Goal: Task Accomplishment & Management: Use online tool/utility

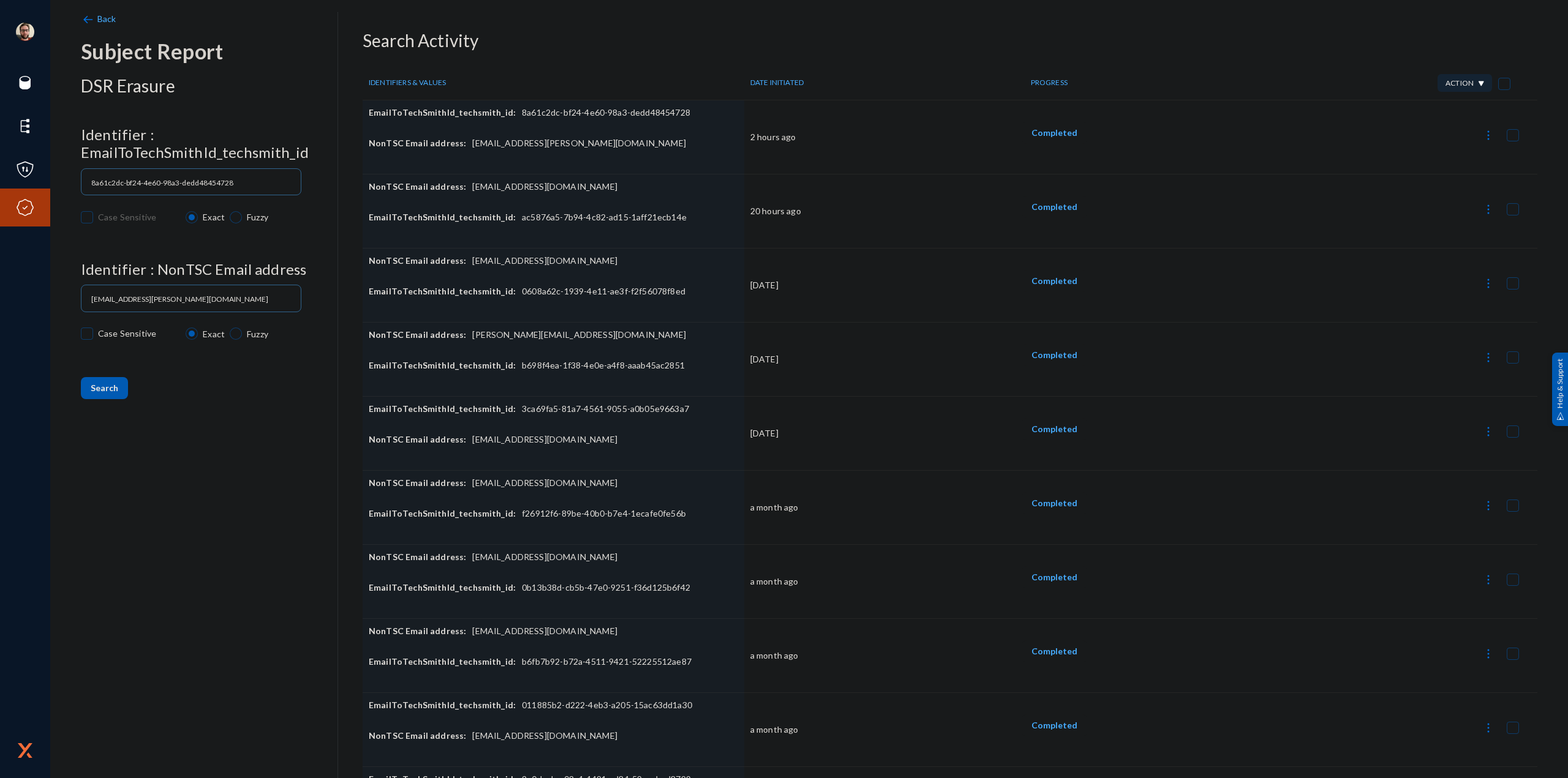
click at [1482, 132] on img at bounding box center [1488, 135] width 13 height 13
drag, startPoint x: 1079, startPoint y: 36, endPoint x: 1257, endPoint y: 80, distance: 183.4
click at [1087, 39] on div at bounding box center [784, 389] width 1568 height 778
click at [1476, 142] on button at bounding box center [1487, 134] width 24 height 24
click at [1416, 222] on button "Report Progress" at bounding box center [1425, 224] width 133 height 30
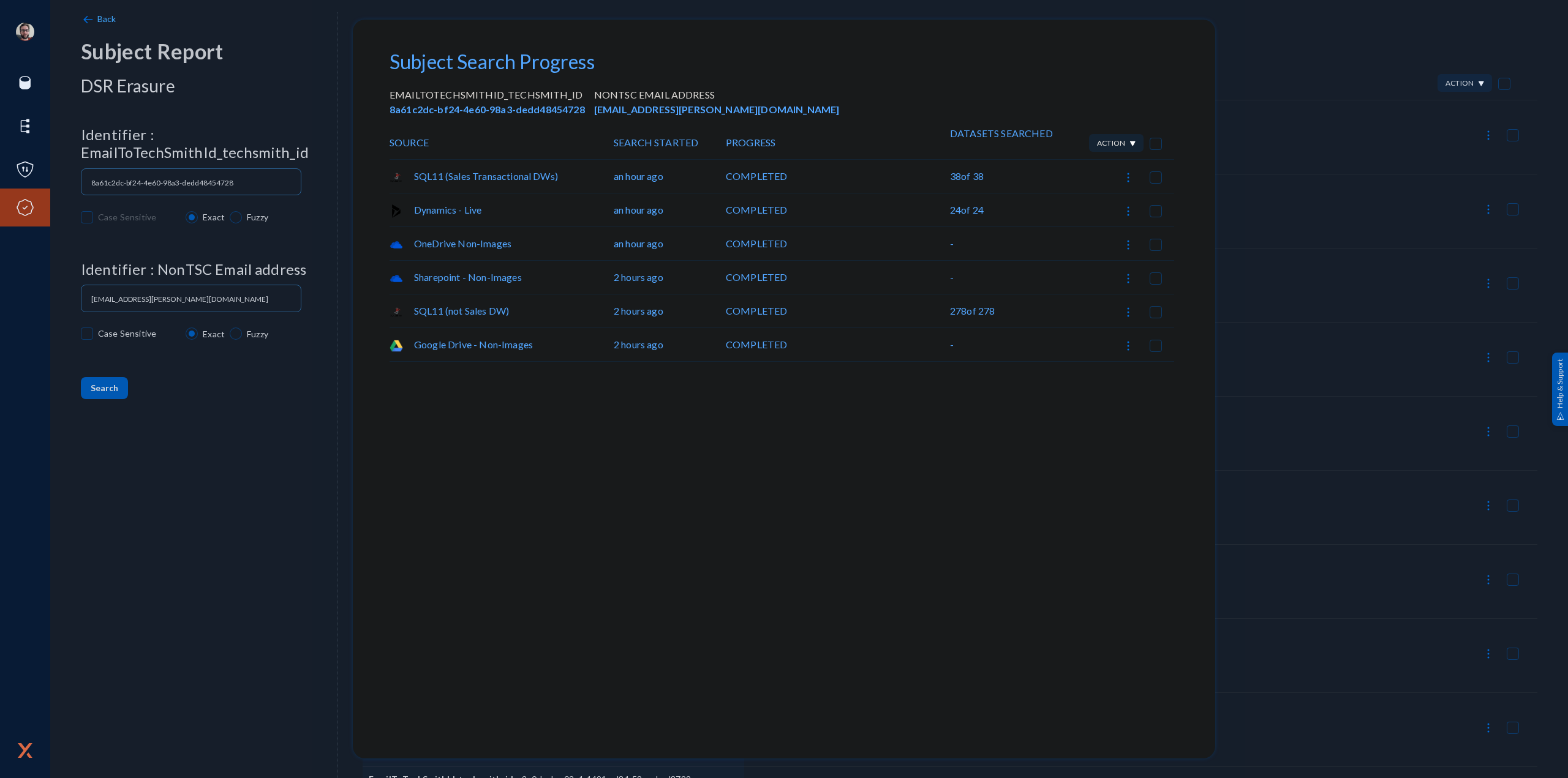
click at [1319, 232] on div at bounding box center [784, 389] width 1568 height 778
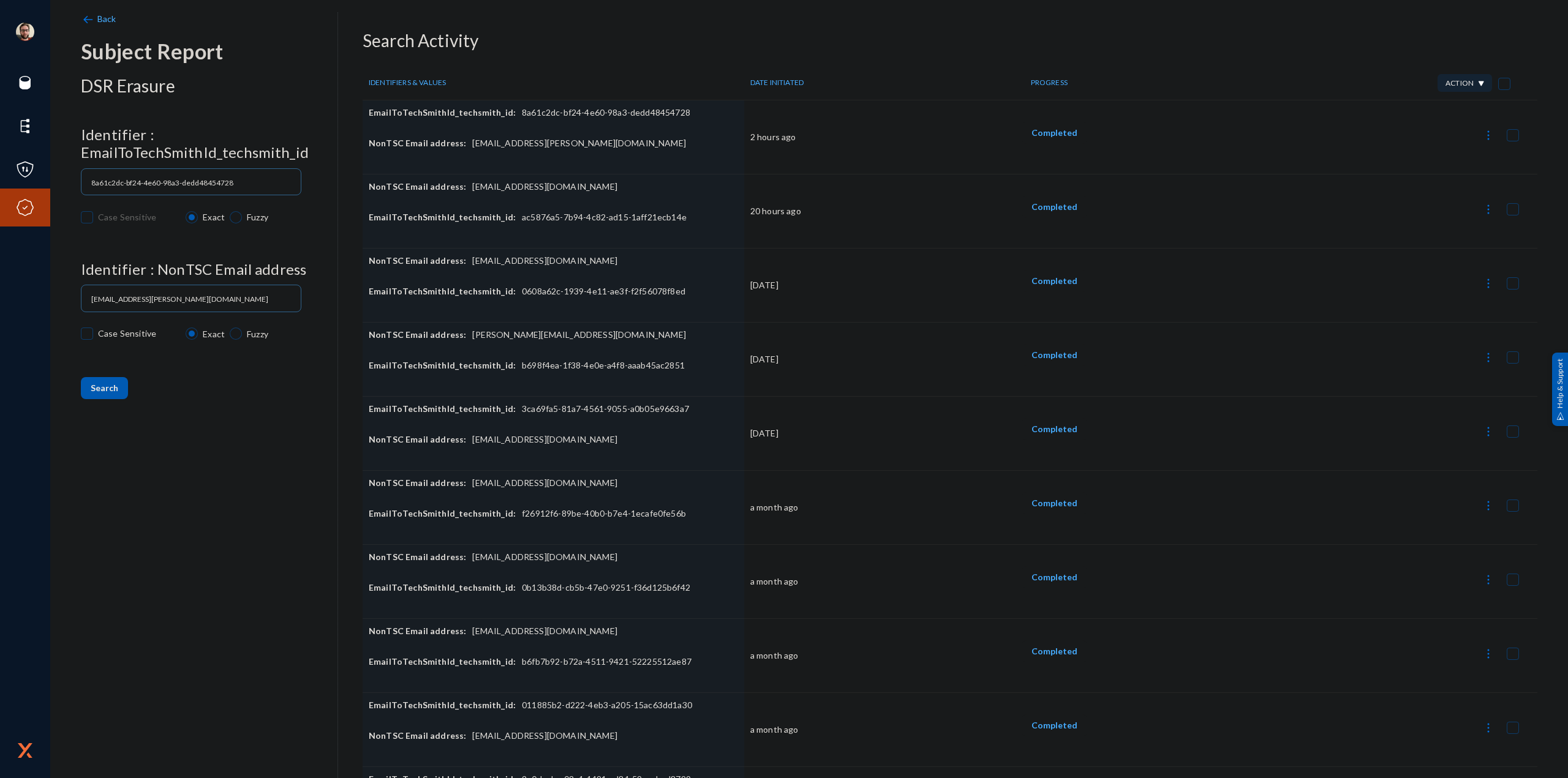
click at [1476, 134] on button at bounding box center [1487, 134] width 24 height 24
click at [1421, 196] on button "Download Datasets CSV" at bounding box center [1425, 195] width 133 height 30
checkbox input "false"
drag, startPoint x: 567, startPoint y: 144, endPoint x: 469, endPoint y: 152, distance: 98.3
click at [466, 149] on div "NonTSC Email address: [EMAIL_ADDRESS][PERSON_NAME][DOMAIN_NAME]" at bounding box center [553, 153] width 369 height 31
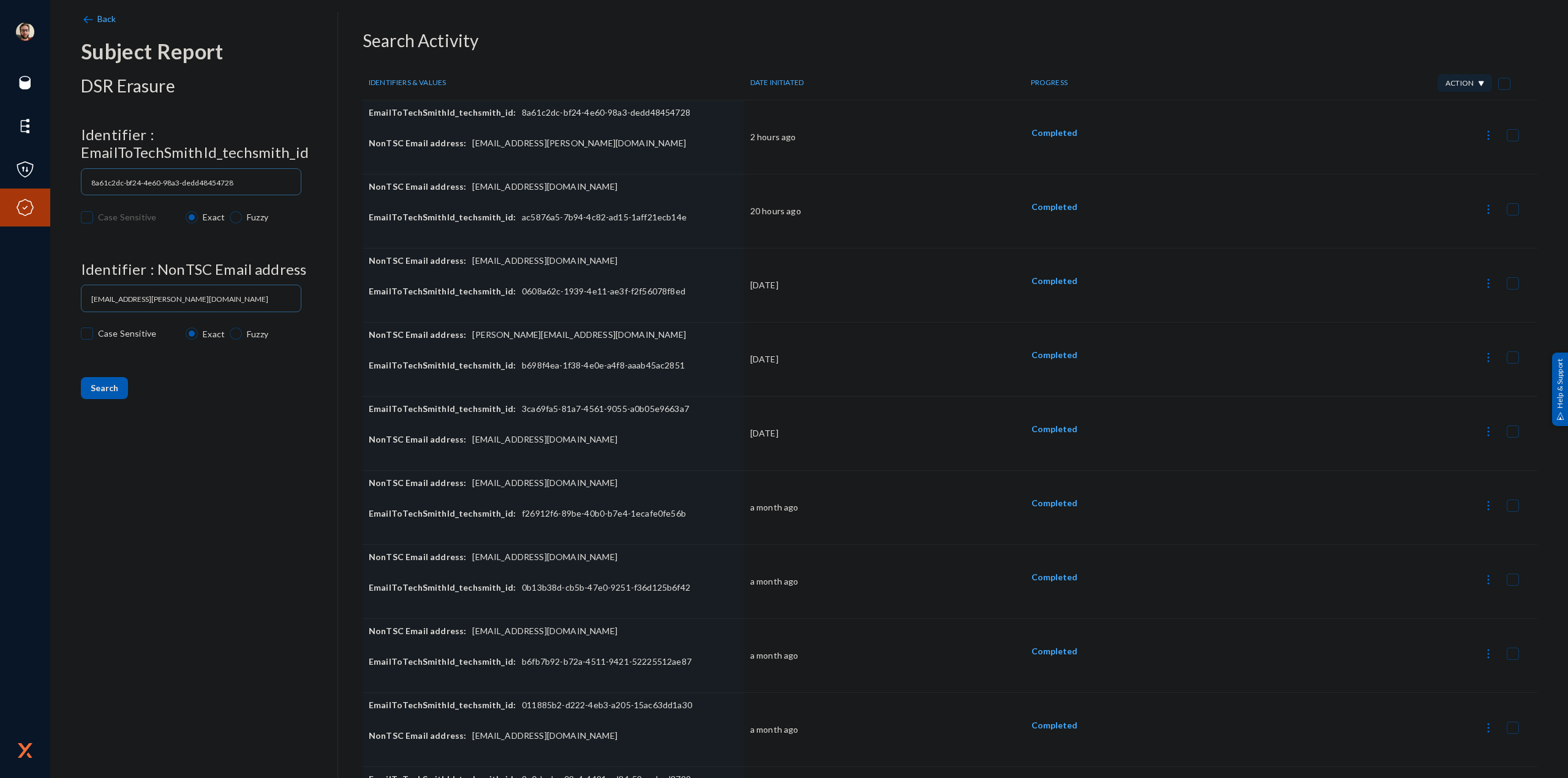
copy div "[EMAIL_ADDRESS][PERSON_NAME][DOMAIN_NAME]"
drag, startPoint x: 657, startPoint y: 147, endPoint x: 591, endPoint y: 19, distance: 144.0
click at [656, 147] on div "NonTSC Email address: [EMAIL_ADDRESS][PERSON_NAME][DOMAIN_NAME]" at bounding box center [553, 153] width 369 height 31
